Goal: Find specific page/section: Find specific page/section

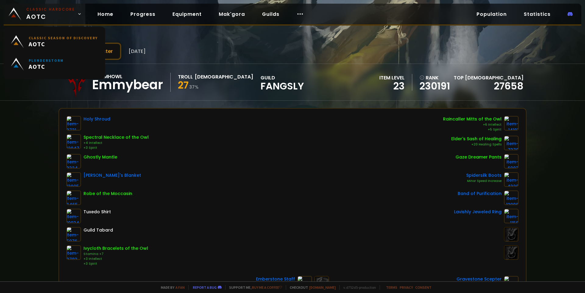
click at [36, 15] on span "Classic Hardcore AOTC" at bounding box center [50, 14] width 49 height 15
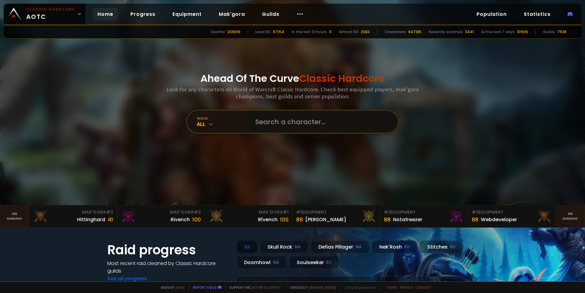
click at [270, 124] on input "text" at bounding box center [321, 122] width 139 height 22
type input "kellelyp"
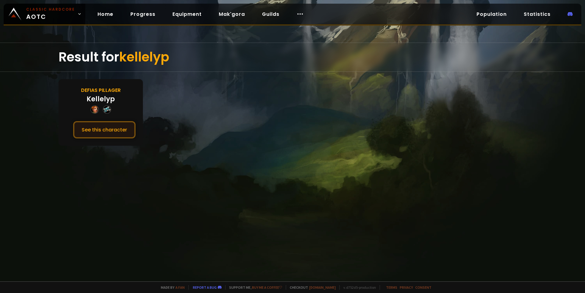
click at [104, 133] on button "See this character" at bounding box center [104, 129] width 62 height 17
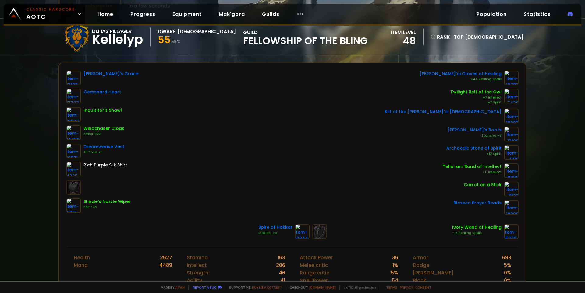
scroll to position [61, 0]
